Goal: Information Seeking & Learning: Find contact information

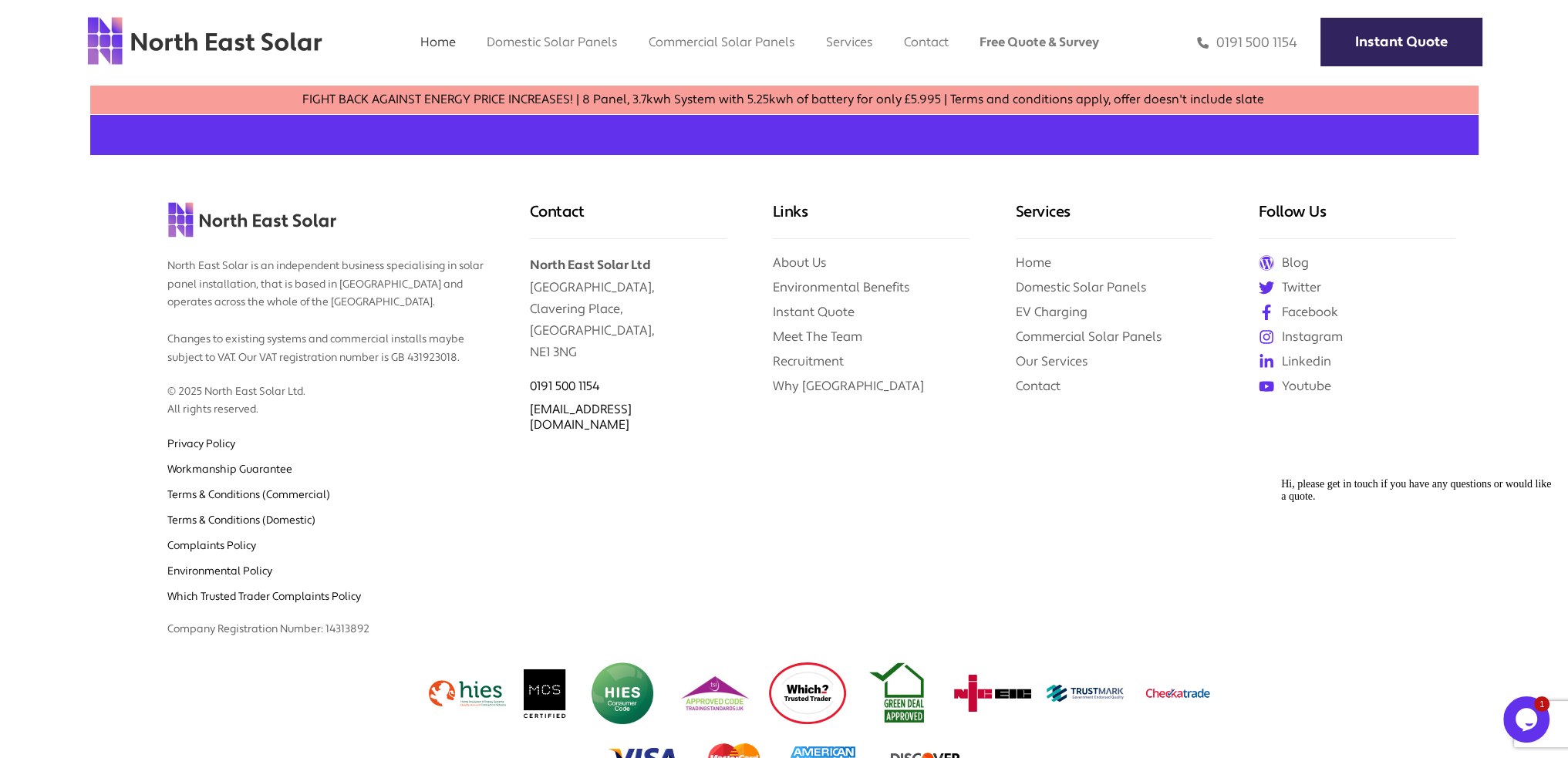
scroll to position [6640, 0]
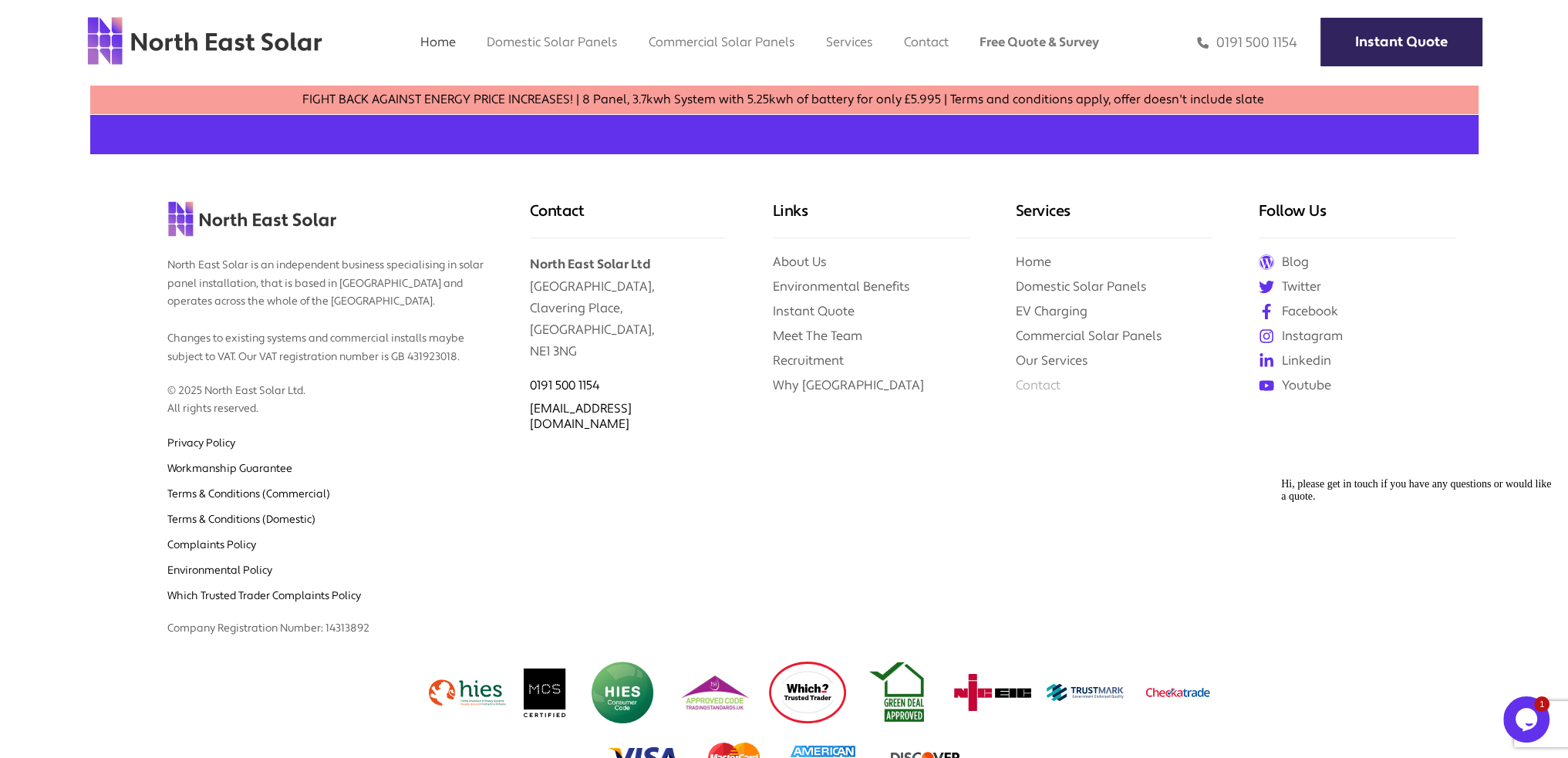
click at [1044, 377] on link "Contact" at bounding box center [1039, 385] width 45 height 16
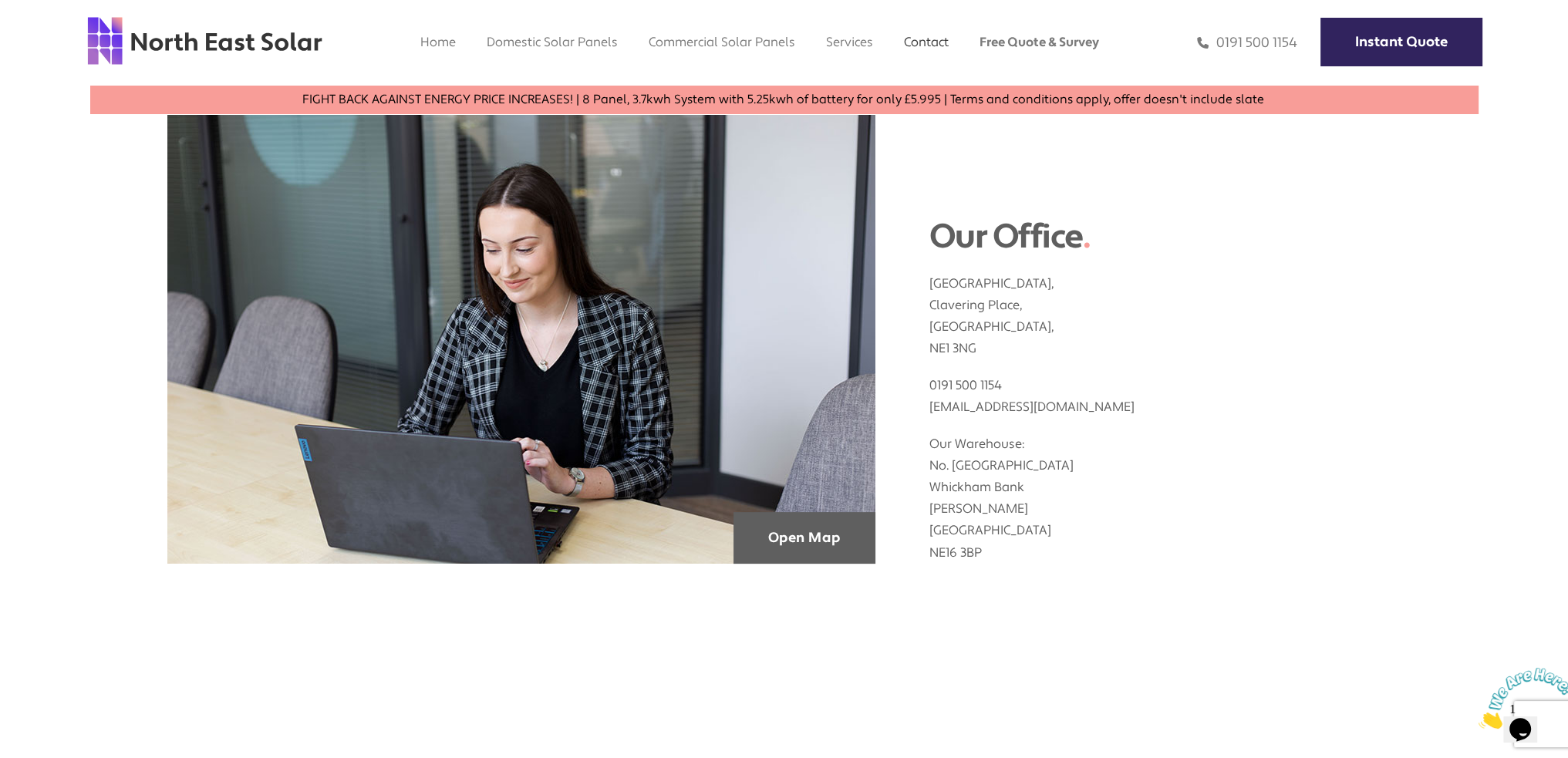
scroll to position [540, 0]
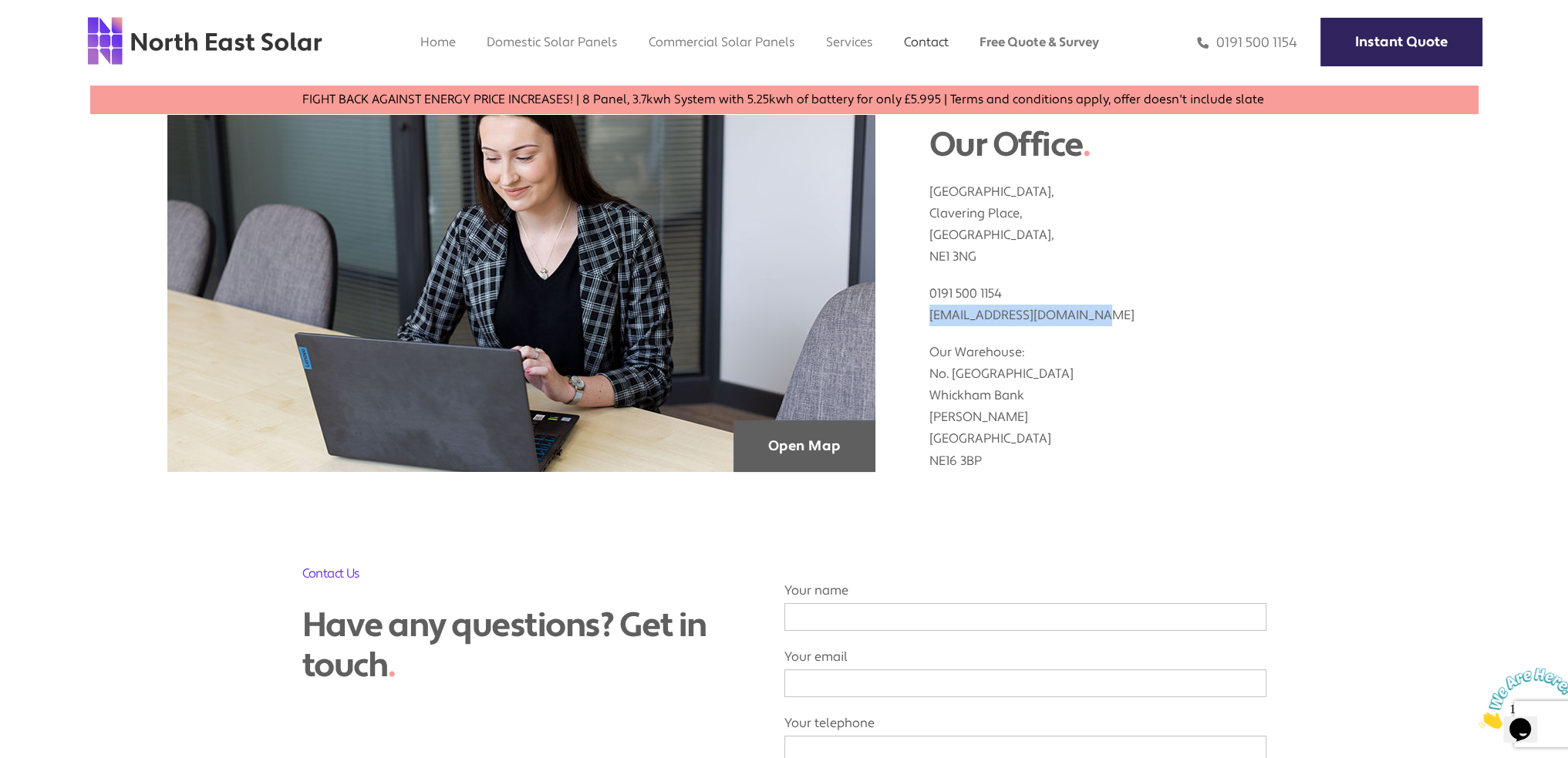
drag, startPoint x: 1089, startPoint y: 317, endPoint x: 933, endPoint y: 326, distance: 156.3
click at [930, 326] on div "Clavering House, Clavering Place, Newcastle upon Tyne, NE1 3NG 0191 500 1154 in…" at bounding box center [1166, 318] width 472 height 306
copy link
